Goal: Transaction & Acquisition: Download file/media

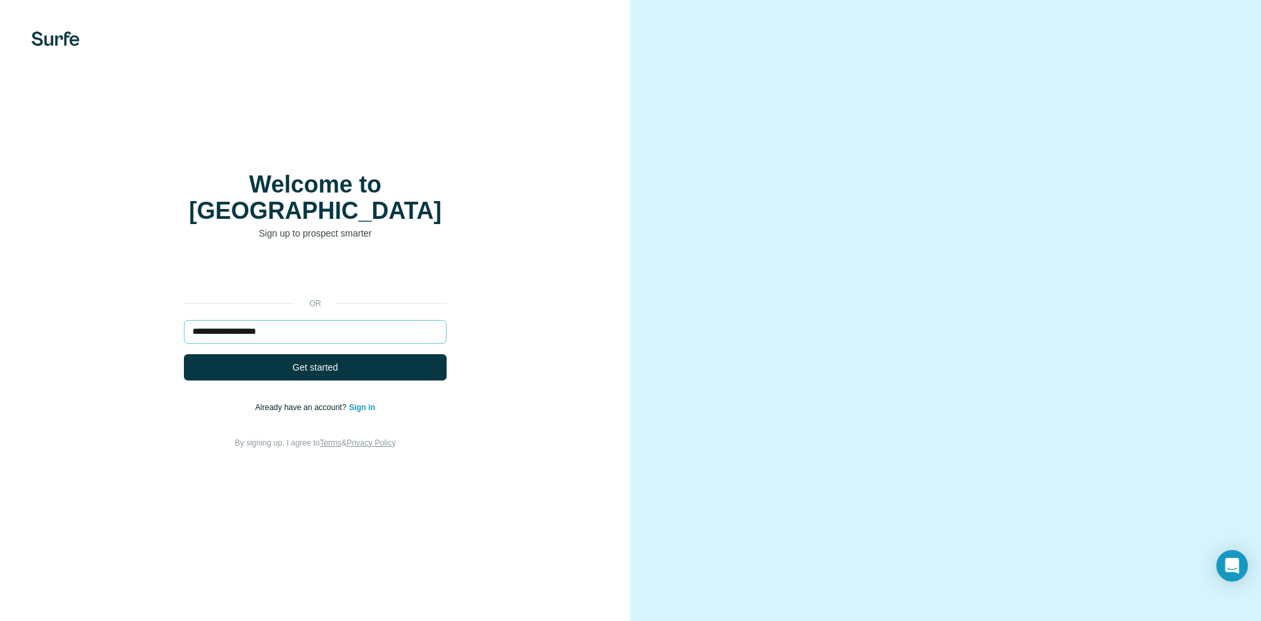
type input "**********"
click at [184, 354] on button "Get started" at bounding box center [315, 367] width 263 height 26
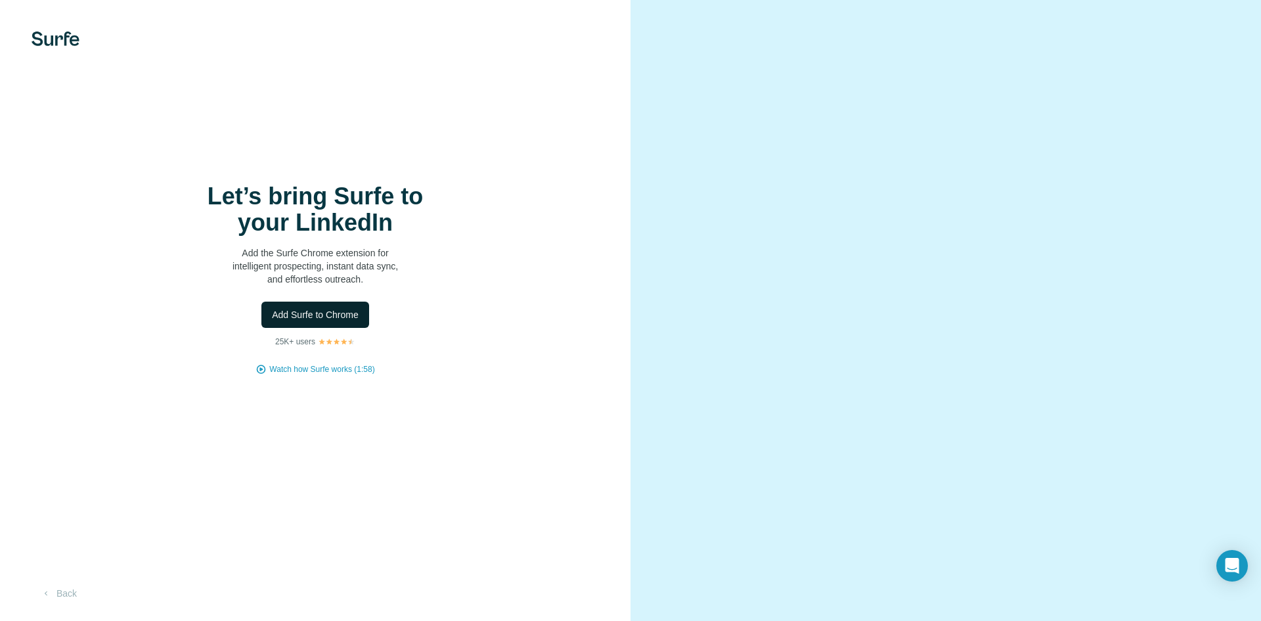
click at [295, 309] on span "Add Surfe to Chrome" at bounding box center [315, 314] width 87 height 13
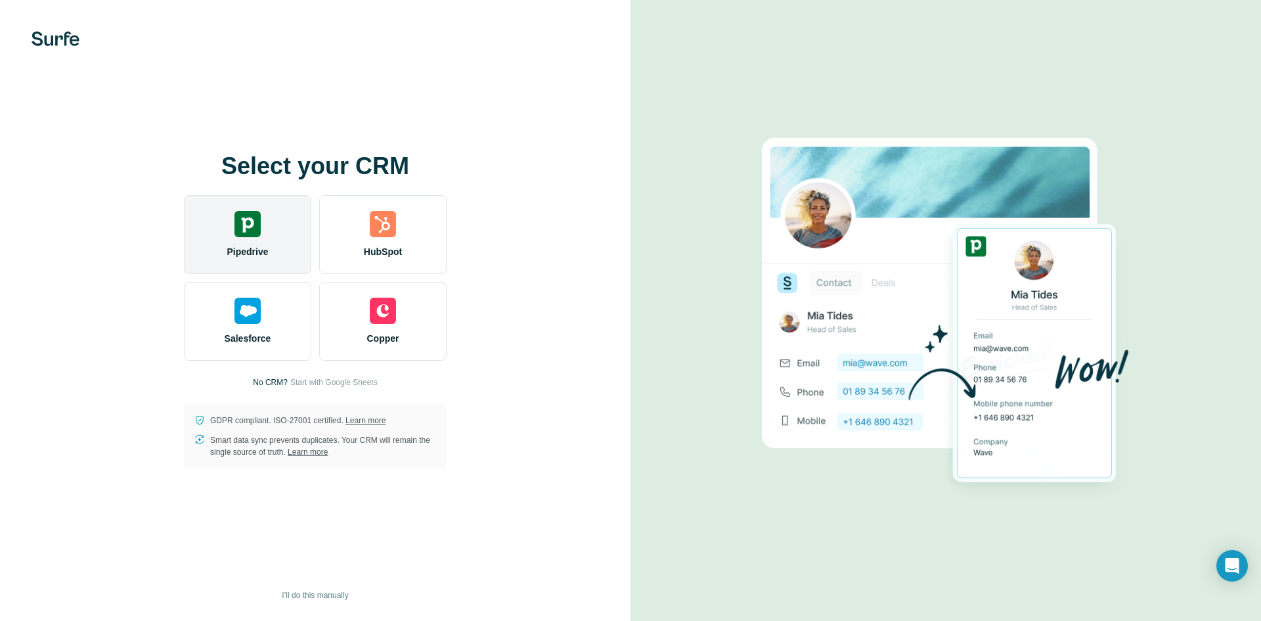
click at [249, 233] on img at bounding box center [248, 224] width 26 height 26
